Goal: Navigation & Orientation: Find specific page/section

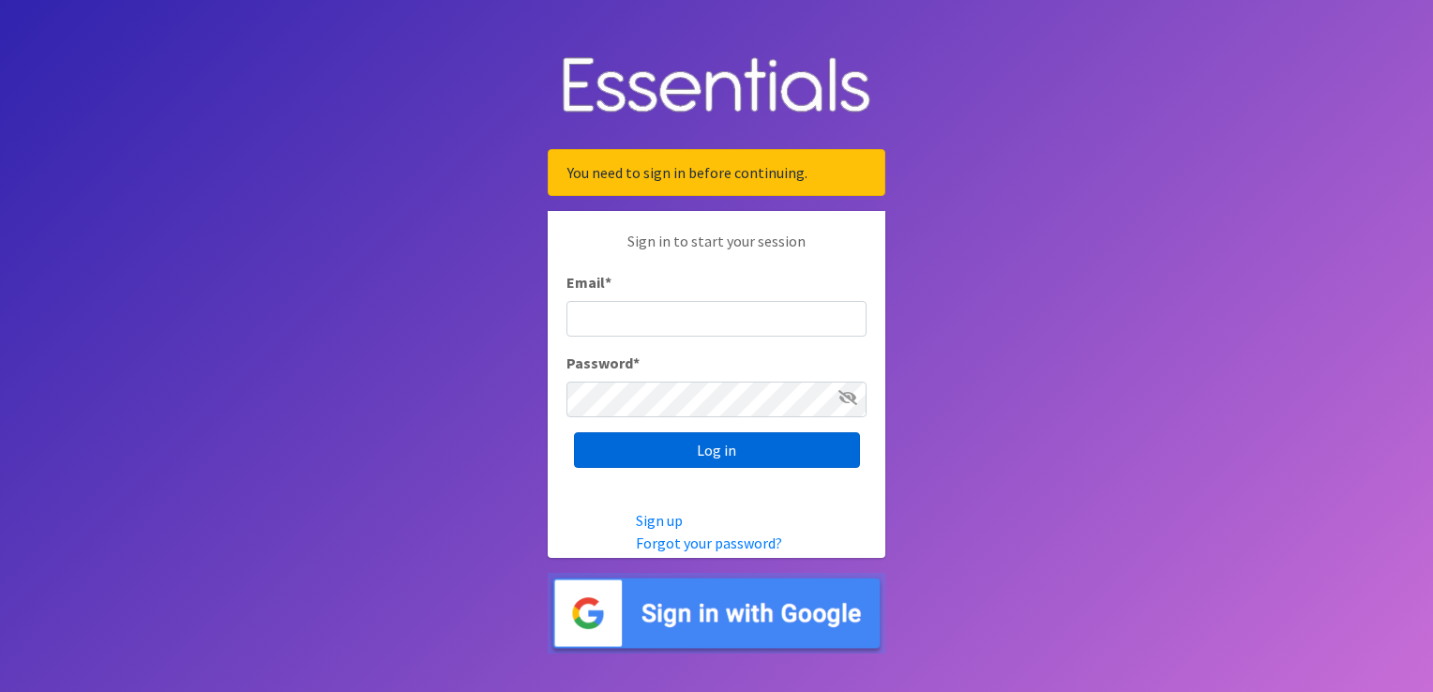
type input "[EMAIL_ADDRESS][DOMAIN_NAME]"
click at [666, 441] on input "Log in" at bounding box center [717, 450] width 286 height 36
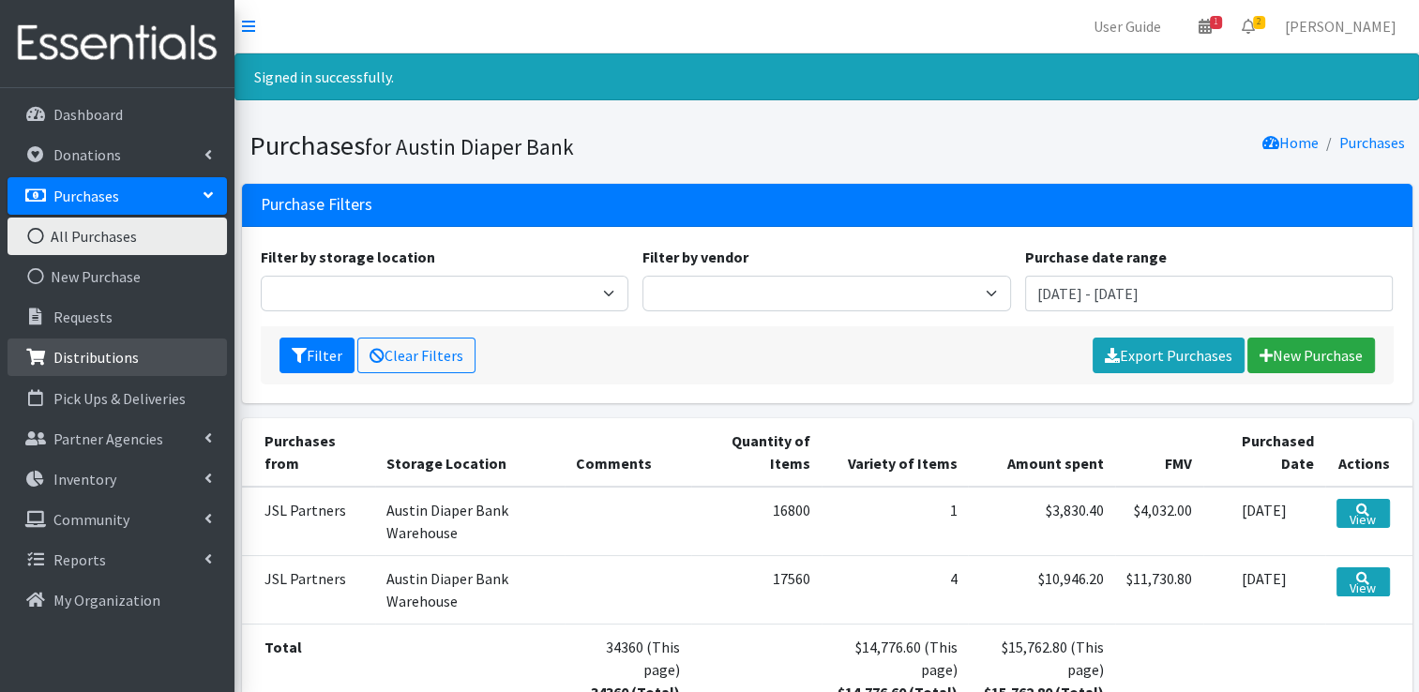
click at [129, 366] on p "Distributions" at bounding box center [95, 357] width 85 height 19
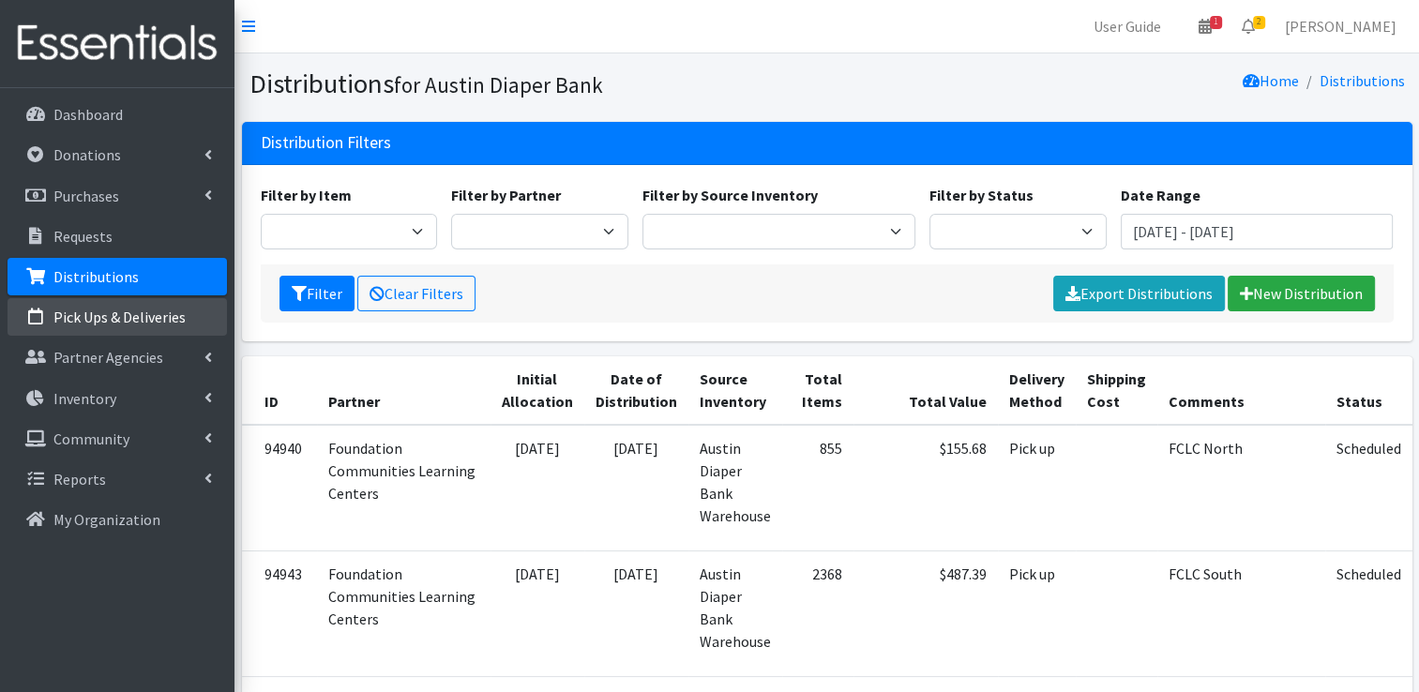
click at [102, 315] on p "Pick Ups & Deliveries" at bounding box center [119, 317] width 132 height 19
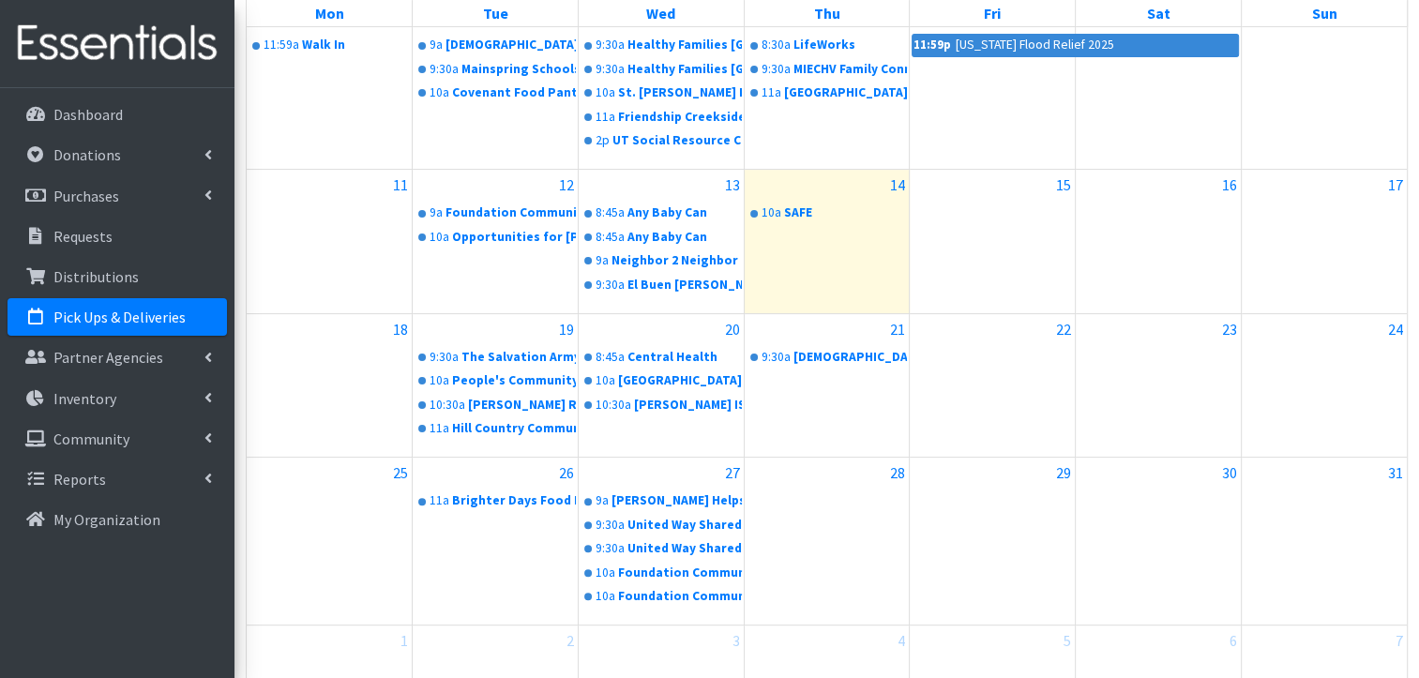
scroll to position [469, 0]
